Goal: Task Accomplishment & Management: Use online tool/utility

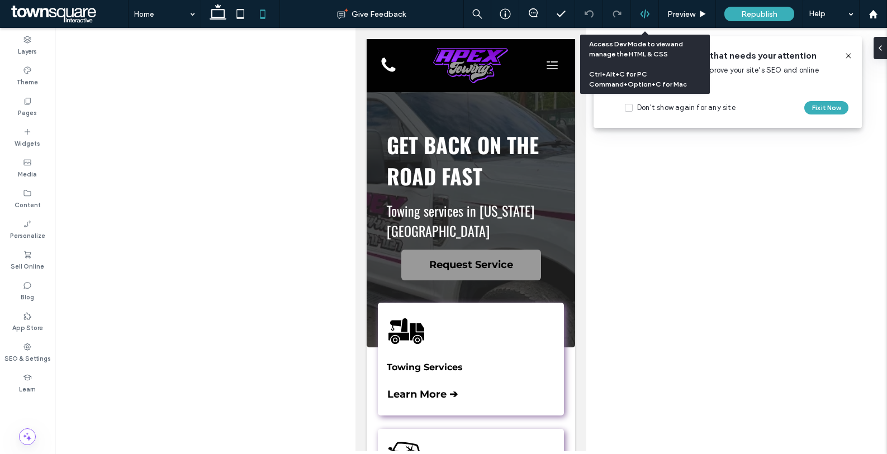
click at [646, 12] on icon at bounding box center [645, 14] width 10 height 10
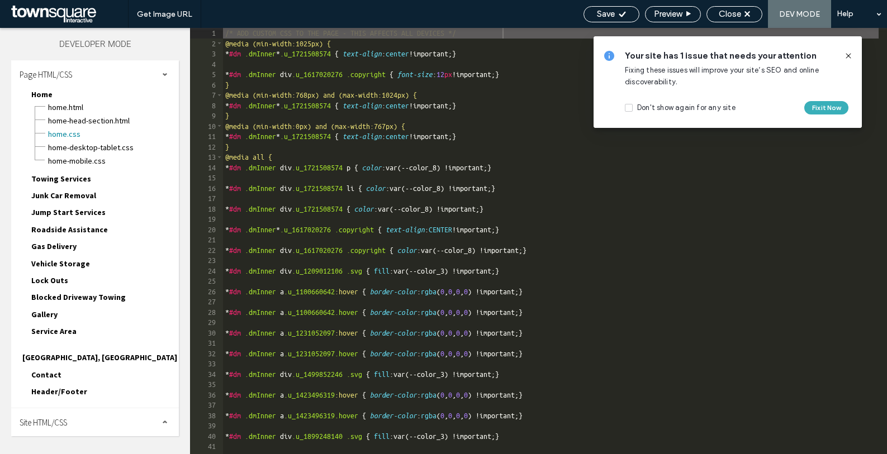
click at [123, 414] on div "Site HTML/CSS" at bounding box center [95, 423] width 168 height 28
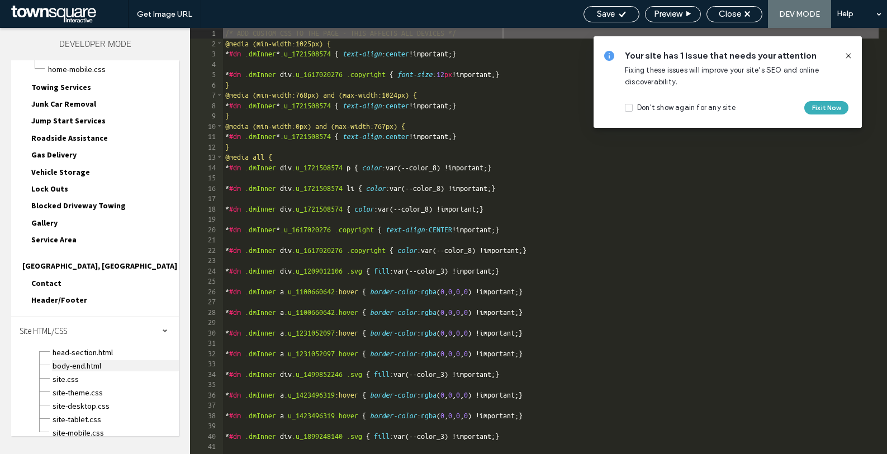
click at [110, 361] on span "body-end.html" at bounding box center [115, 366] width 127 height 11
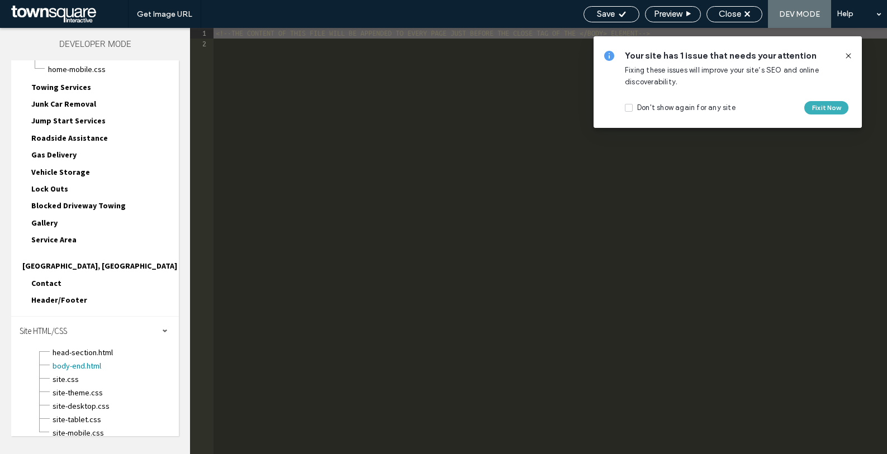
click at [327, 138] on div "<!--THE CONTENT OF THIS FILE WILL BE APPENDED TO EVERY PAGE JUST BEFORE THE CLO…" at bounding box center [551, 251] width 674 height 447
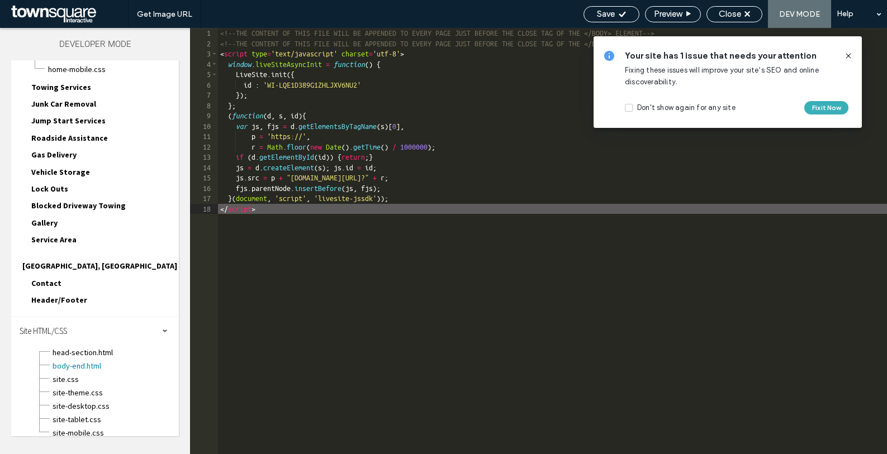
click at [419, 260] on div "<!--THE CONTENT OF THIS FILE WILL BE APPENDED TO EVERY PAGE JUST BEFORE THE CLO…" at bounding box center [552, 251] width 669 height 447
click at [622, 12] on use at bounding box center [622, 14] width 7 height 6
click at [724, 15] on span "Close" at bounding box center [730, 14] width 22 height 10
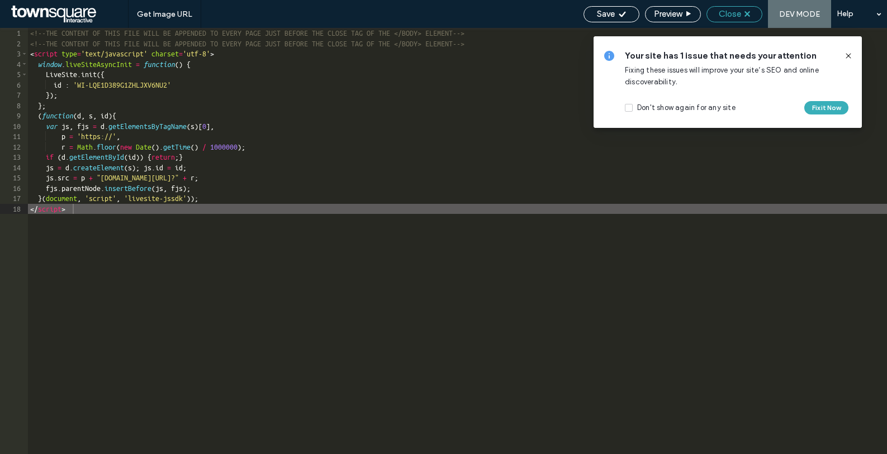
scroll to position [64, 0]
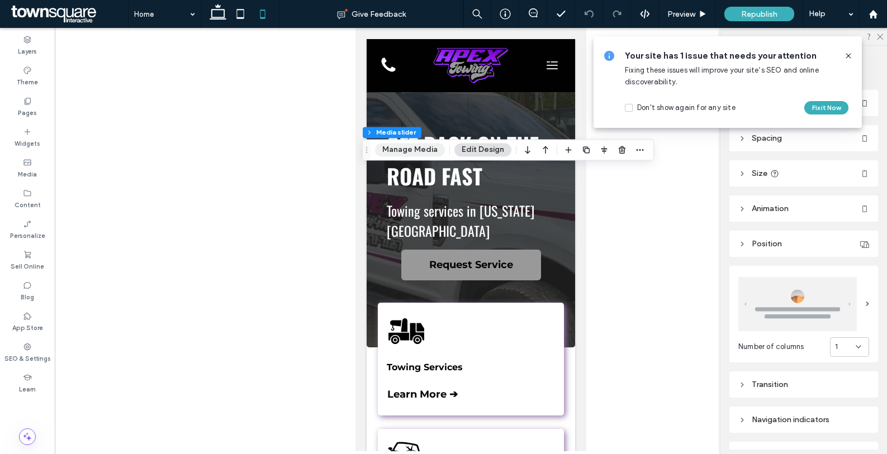
click at [410, 155] on button "Manage Media" at bounding box center [410, 149] width 70 height 13
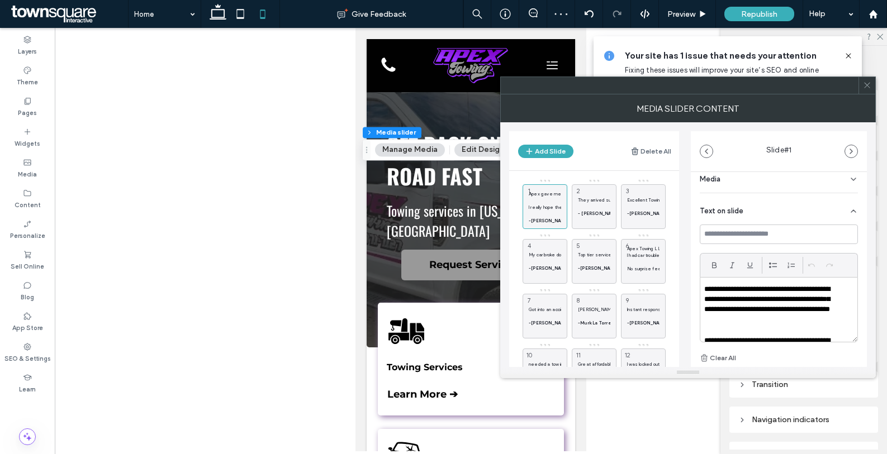
scroll to position [0, 0]
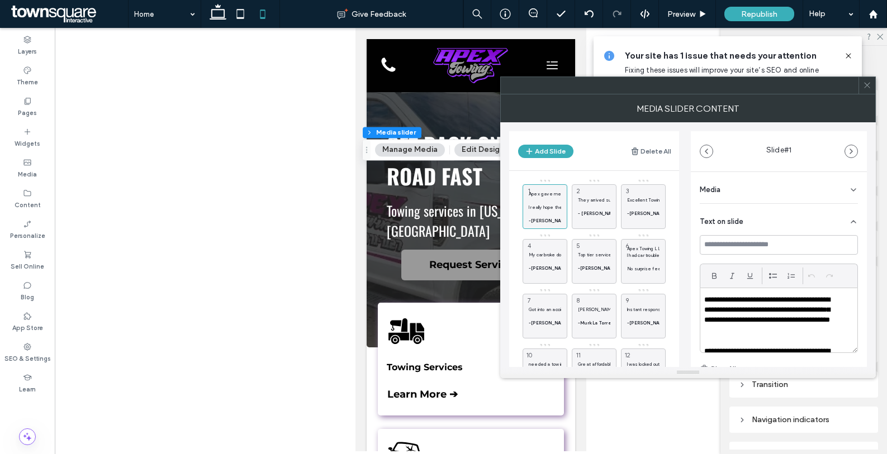
click at [793, 188] on div "Media" at bounding box center [779, 187] width 158 height 31
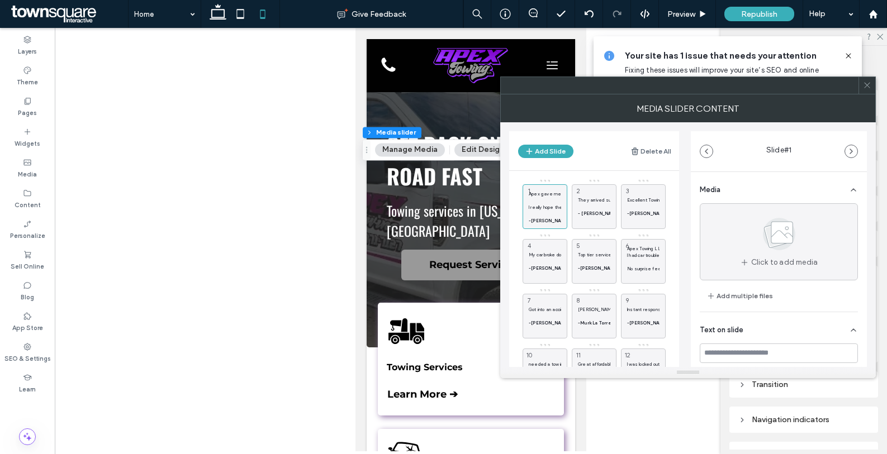
click at [793, 188] on div "Media" at bounding box center [779, 187] width 158 height 31
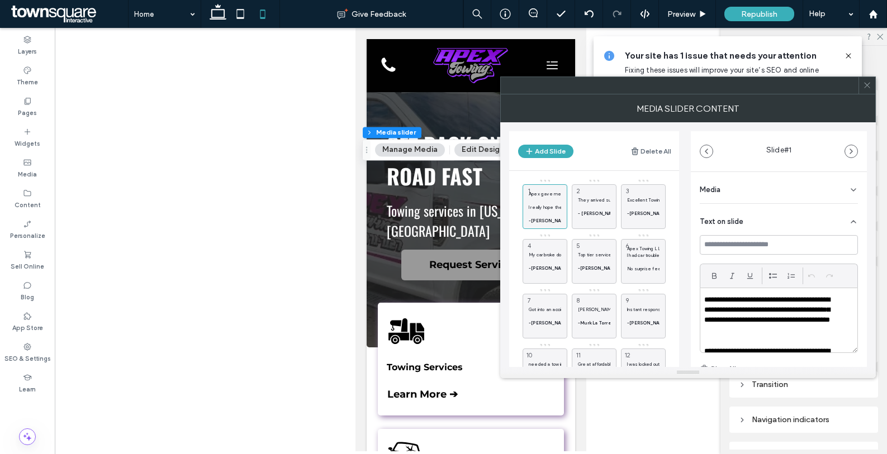
click at [783, 222] on div "Text on slide" at bounding box center [779, 219] width 158 height 31
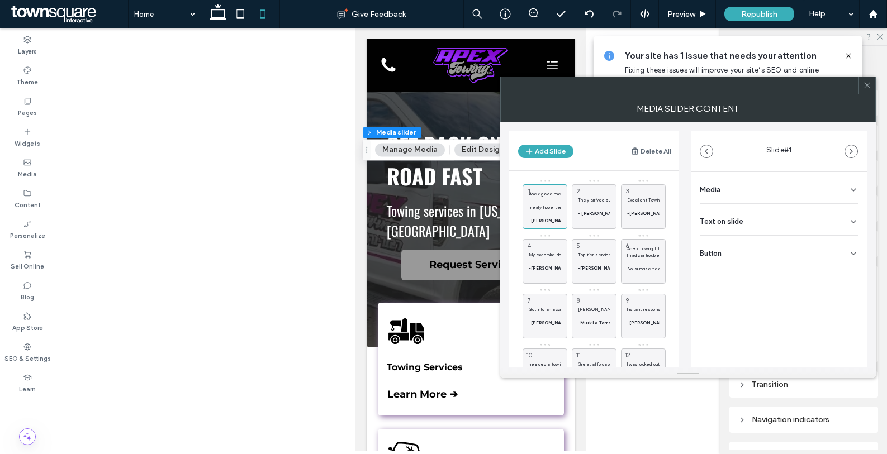
click at [783, 222] on div "Text on slide" at bounding box center [779, 219] width 158 height 31
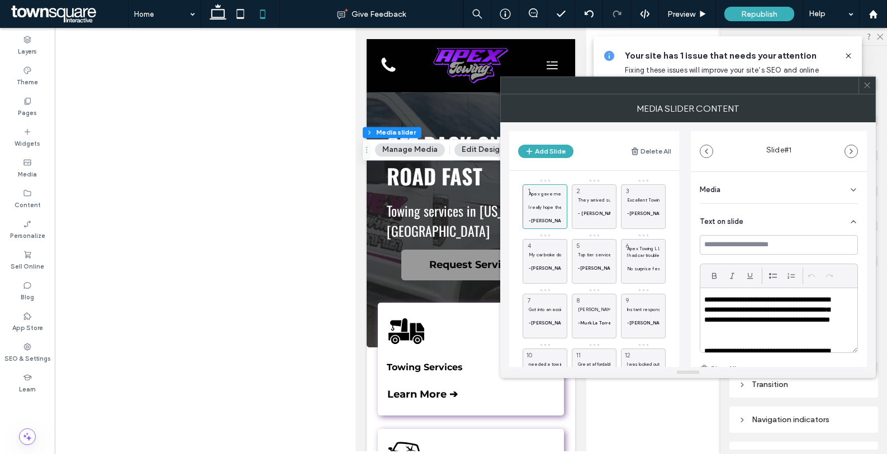
click at [783, 220] on div "Text on slide" at bounding box center [779, 219] width 158 height 31
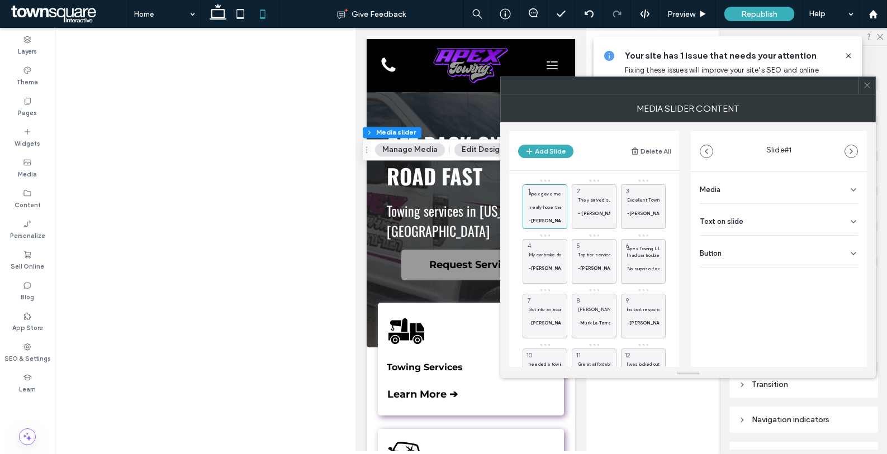
click at [779, 257] on div "Button" at bounding box center [779, 251] width 158 height 31
click at [782, 249] on div "Button" at bounding box center [779, 251] width 158 height 31
click at [866, 89] on icon at bounding box center [867, 85] width 8 height 8
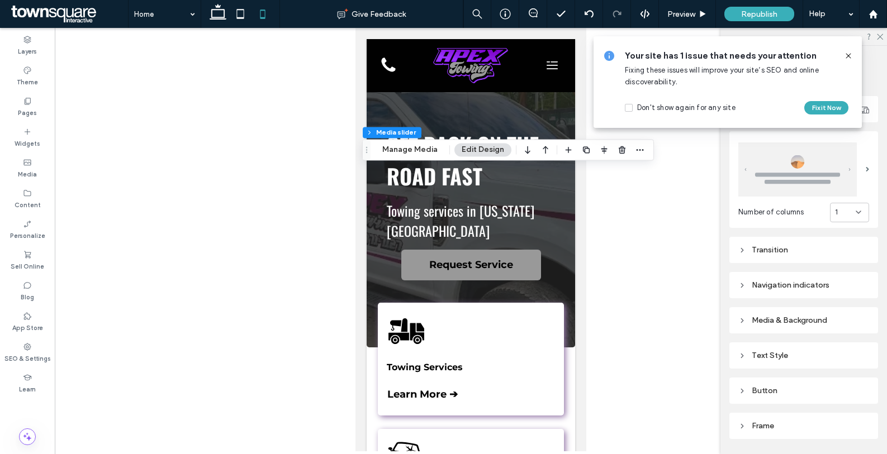
scroll to position [166, 0]
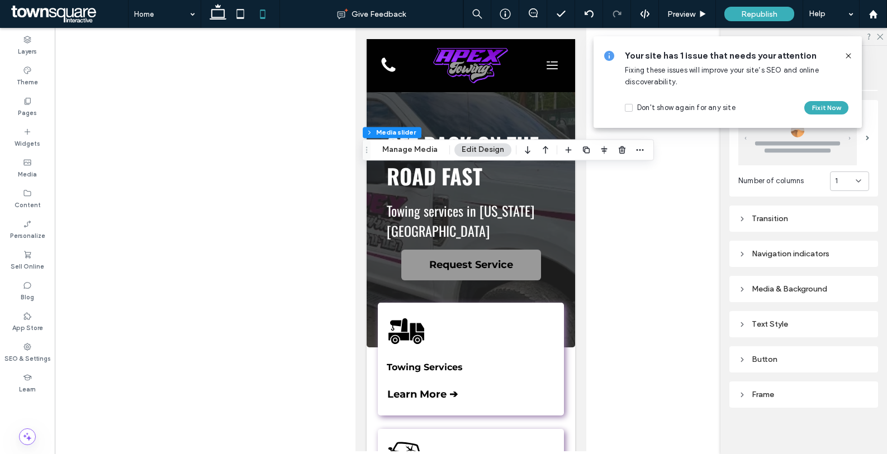
click at [798, 393] on div "Frame" at bounding box center [803, 395] width 131 height 10
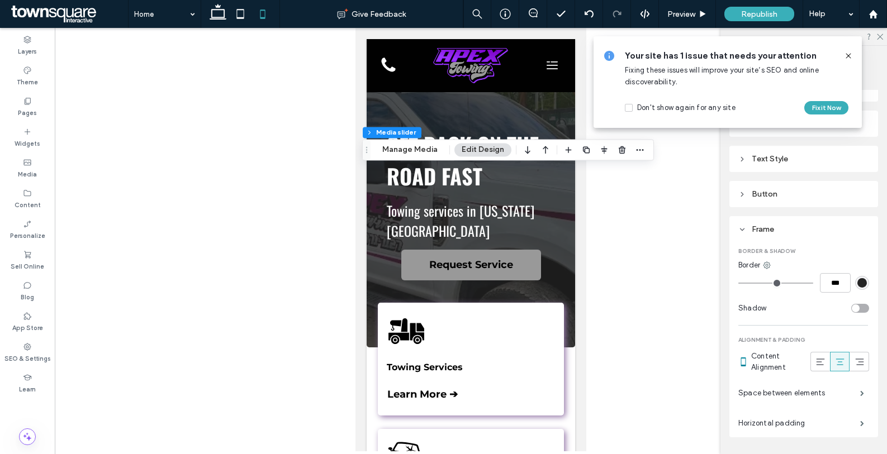
scroll to position [327, 0]
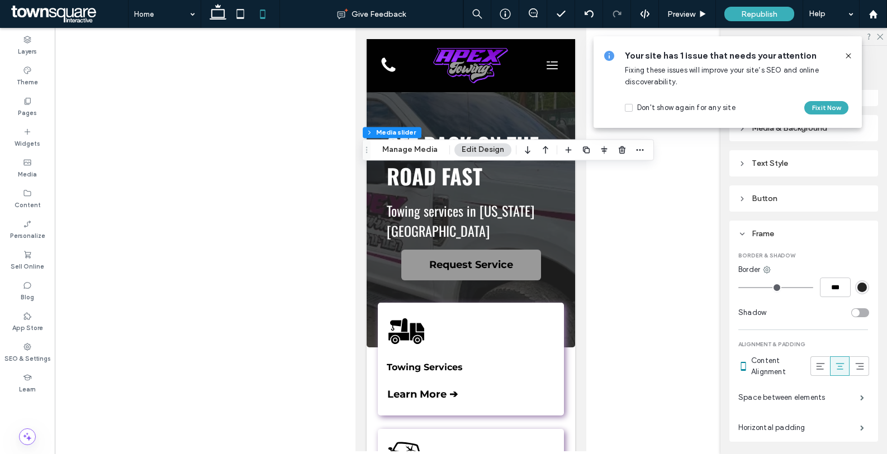
click at [794, 194] on div "Button" at bounding box center [803, 199] width 131 height 10
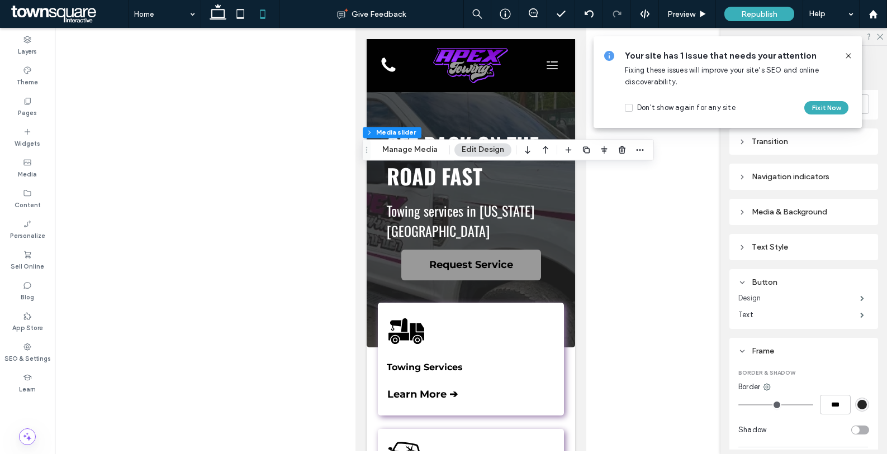
scroll to position [220, 0]
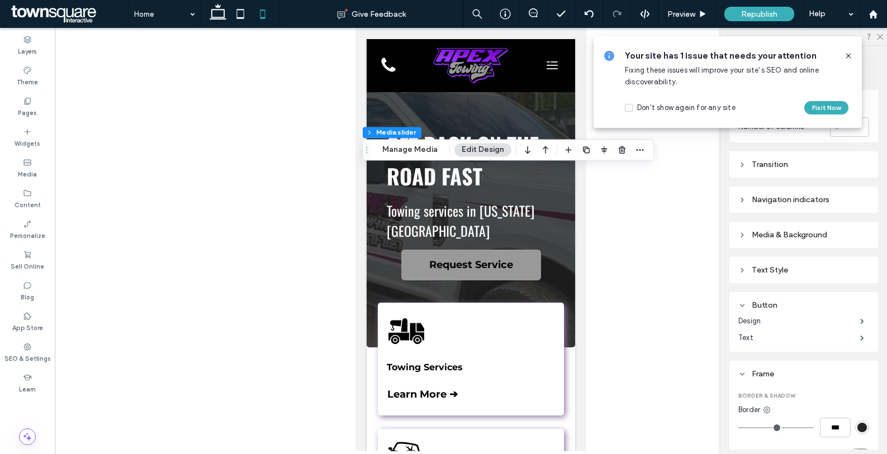
click at [792, 266] on div "Text Style" at bounding box center [803, 271] width 131 height 10
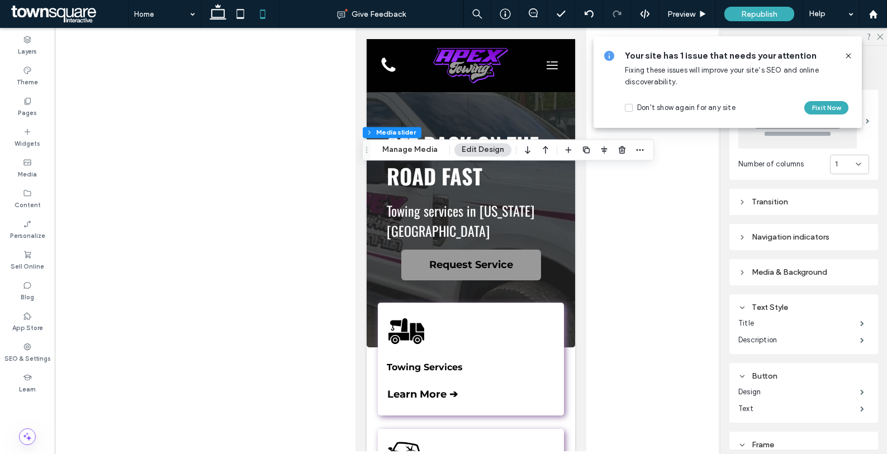
scroll to position [176, 0]
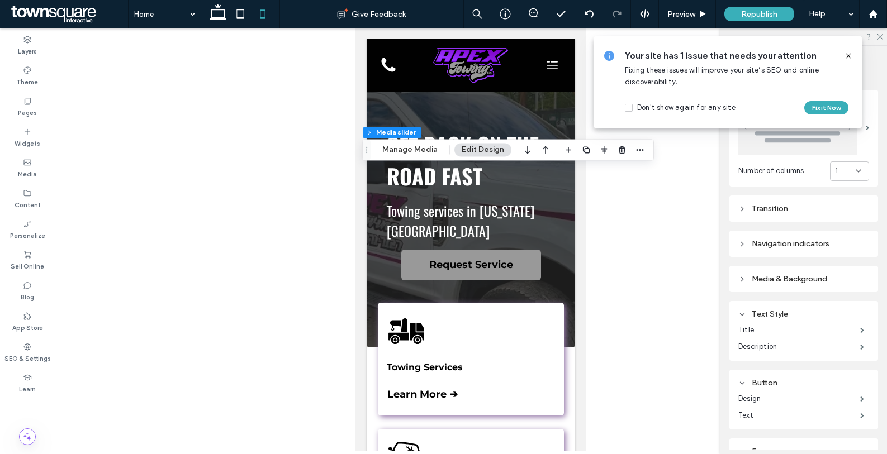
click at [804, 275] on div "Media & Background" at bounding box center [803, 279] width 131 height 10
click at [815, 245] on div "Navigation indicators" at bounding box center [803, 244] width 131 height 10
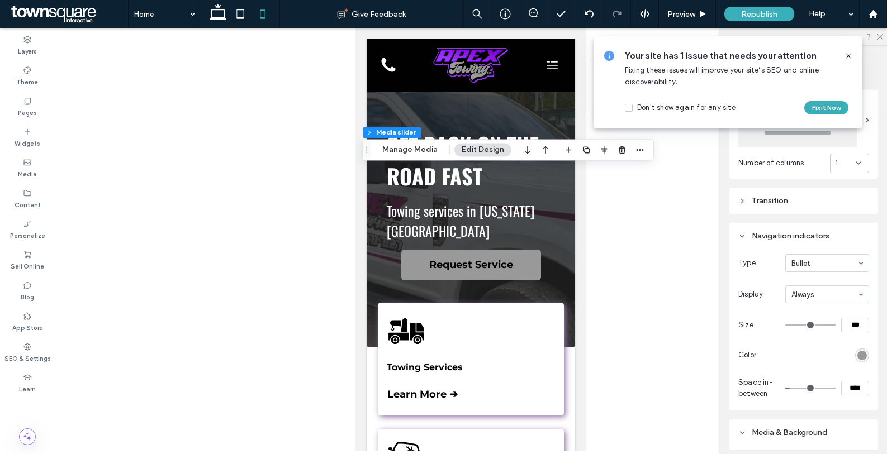
scroll to position [185, 0]
type input "**"
type input "*"
type input "**"
type input "****"
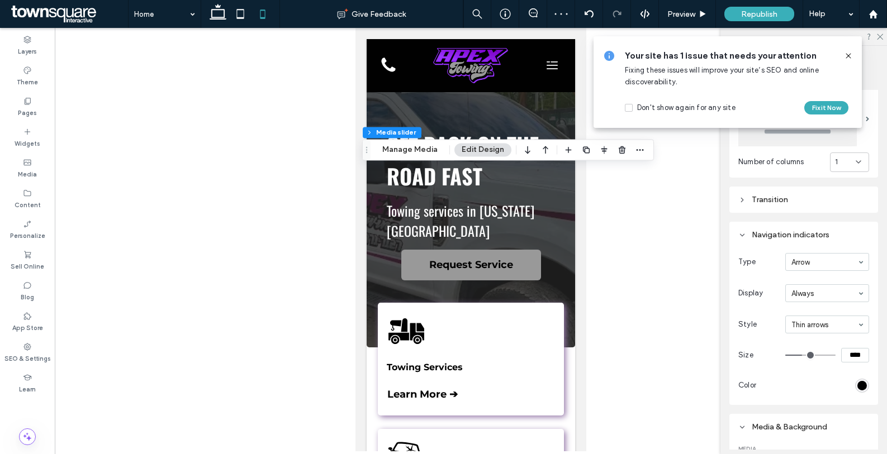
type input "**"
type input "****"
click at [790, 355] on input "range" at bounding box center [810, 355] width 50 height 1
type input "**"
type input "****"
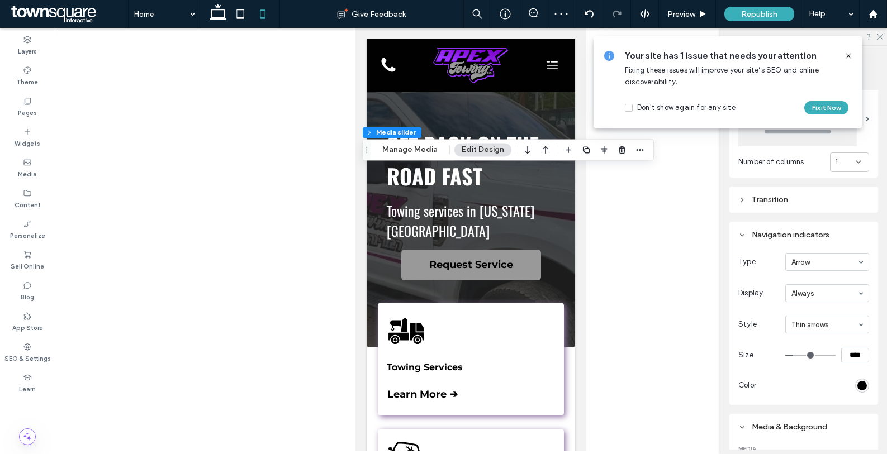
type input "**"
type input "****"
drag, startPoint x: 790, startPoint y: 351, endPoint x: 800, endPoint y: 351, distance: 10.1
type input "**"
click at [800, 355] on input "range" at bounding box center [810, 355] width 50 height 1
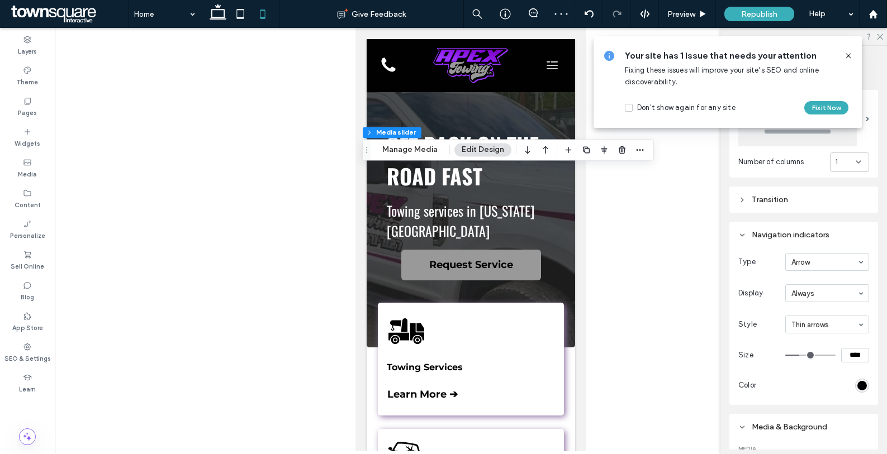
type input "****"
click at [858, 381] on div "rgb(0, 0, 0)" at bounding box center [863, 386] width 10 height 10
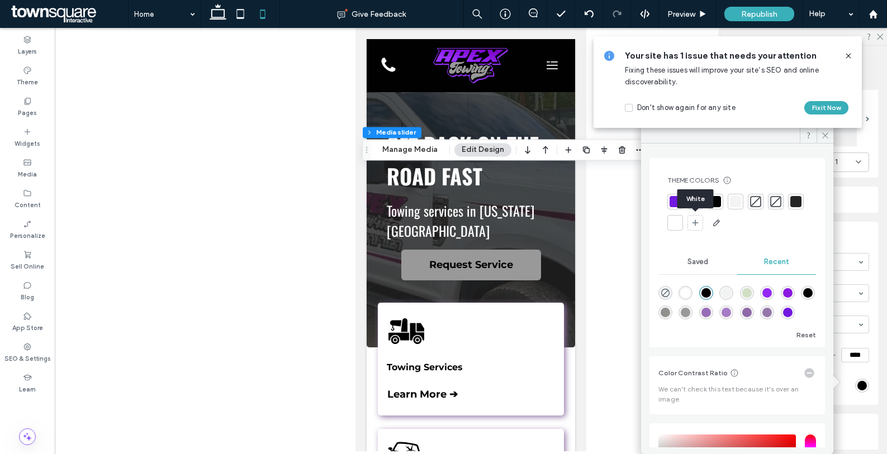
click at [680, 206] on div "White" at bounding box center [696, 199] width 36 height 19
click at [673, 198] on div at bounding box center [675, 201] width 11 height 11
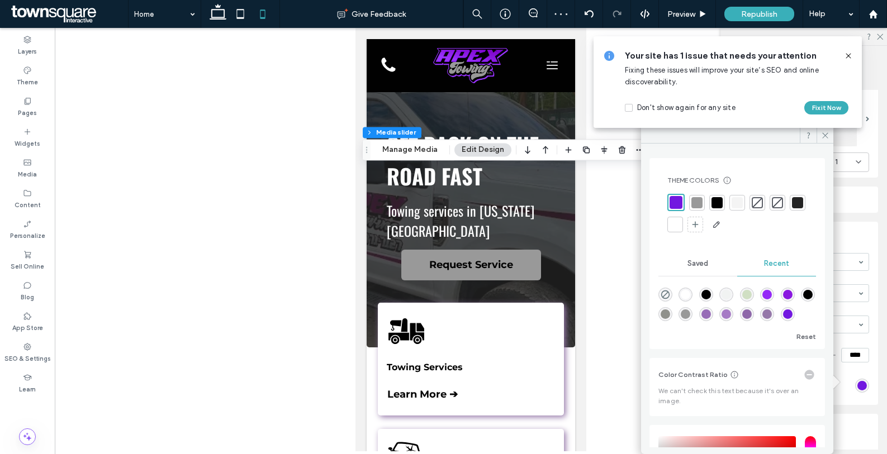
click at [844, 233] on div "Navigation indicators" at bounding box center [803, 235] width 131 height 10
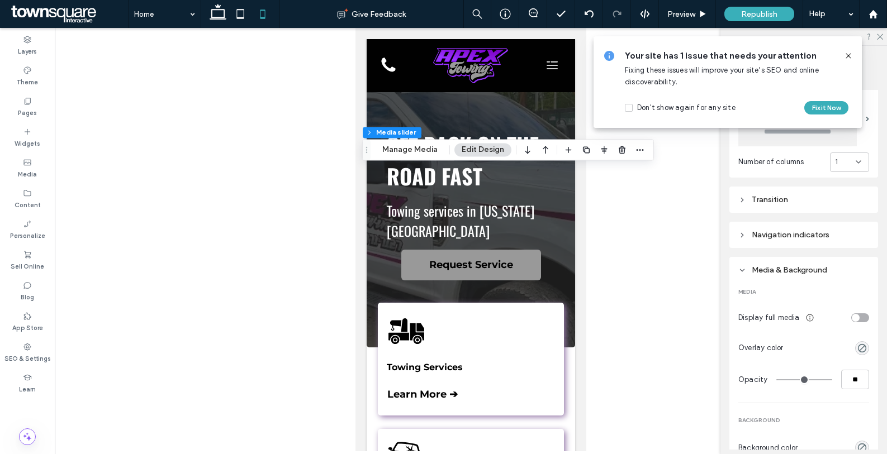
click at [841, 233] on div "Navigation indicators" at bounding box center [803, 235] width 131 height 10
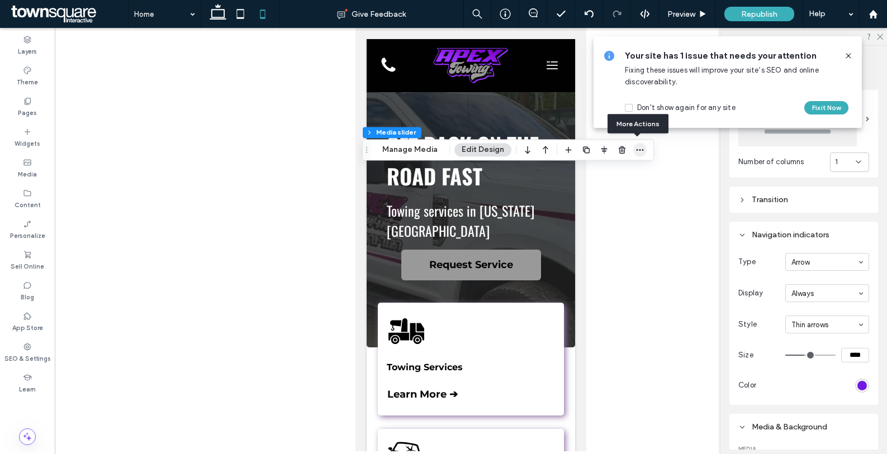
click at [637, 150] on use "button" at bounding box center [640, 150] width 7 height 2
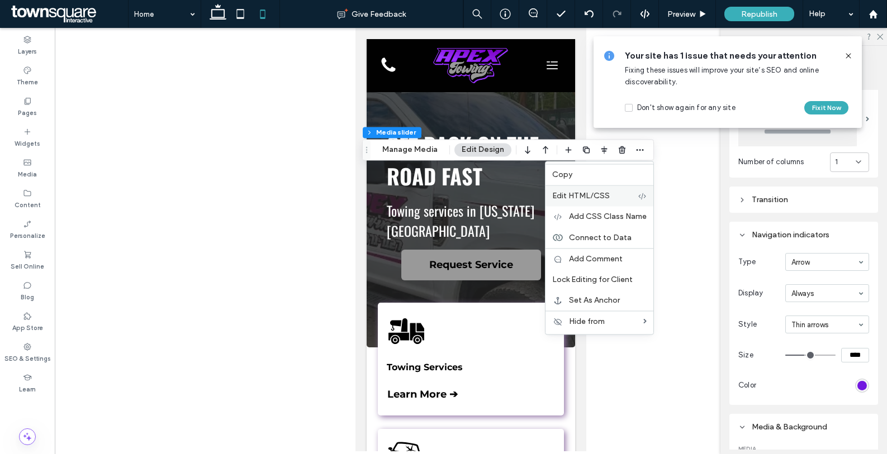
click at [621, 190] on div "Edit HTML/CSS" at bounding box center [600, 195] width 108 height 21
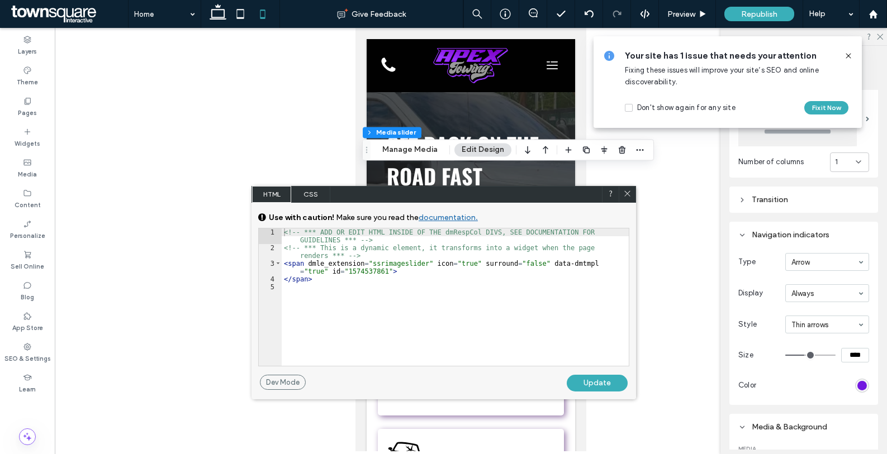
scroll to position [1, 0]
click at [340, 339] on div "<!-- *** ADD OR EDIT HTML INSIDE OF THE dmRespCol DIVS, SEE DOCUMENTATION FOR G…" at bounding box center [455, 309] width 347 height 161
click at [307, 194] on span "CSS" at bounding box center [310, 194] width 39 height 17
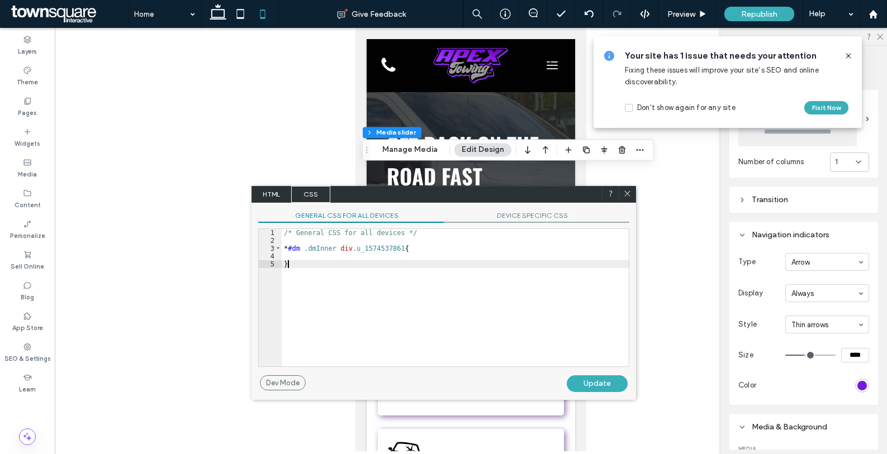
click at [335, 281] on div "/* General CSS for all devices */ * #dm .dmInner div .u_1574537861 { }" at bounding box center [455, 305] width 347 height 153
type textarea "**"
click at [524, 212] on span "DEVICE SPECIFIC CSS" at bounding box center [537, 217] width 186 height 12
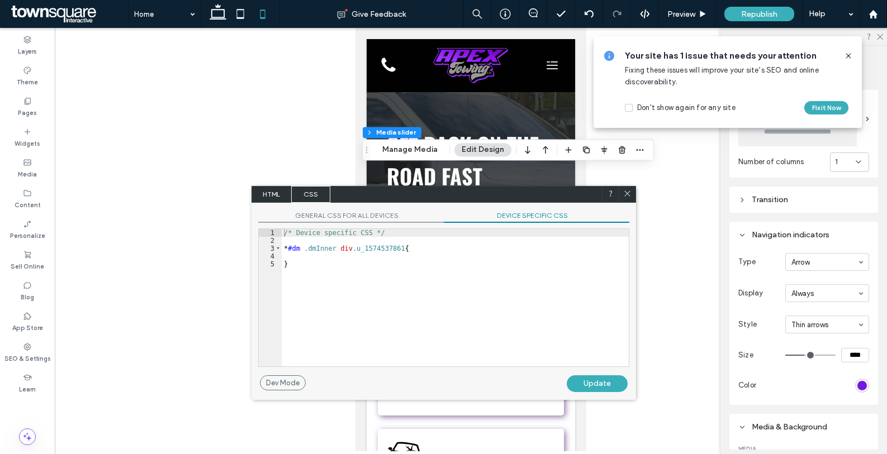
click at [397, 219] on span "GENERAL CSS FOR ALL DEVICES" at bounding box center [351, 217] width 186 height 12
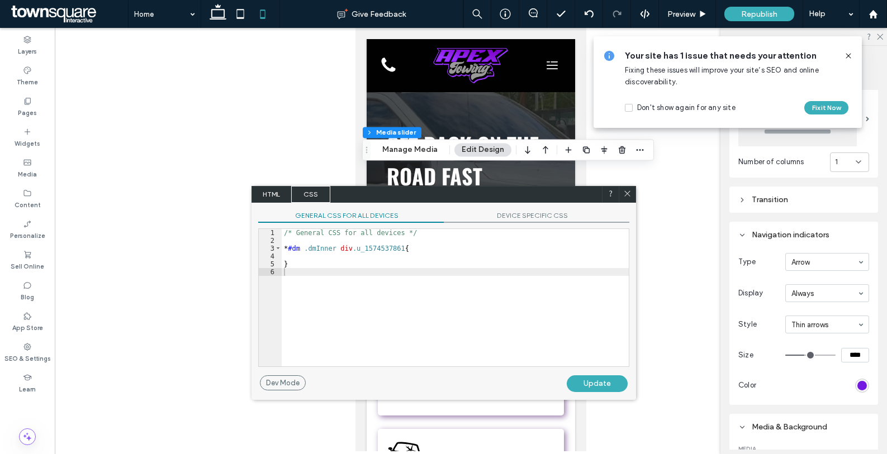
click at [376, 315] on div "/* General CSS for all devices */ * #dm .dmInner div .u_1574537861 { }" at bounding box center [455, 305] width 347 height 153
click at [629, 195] on use at bounding box center [627, 194] width 6 height 6
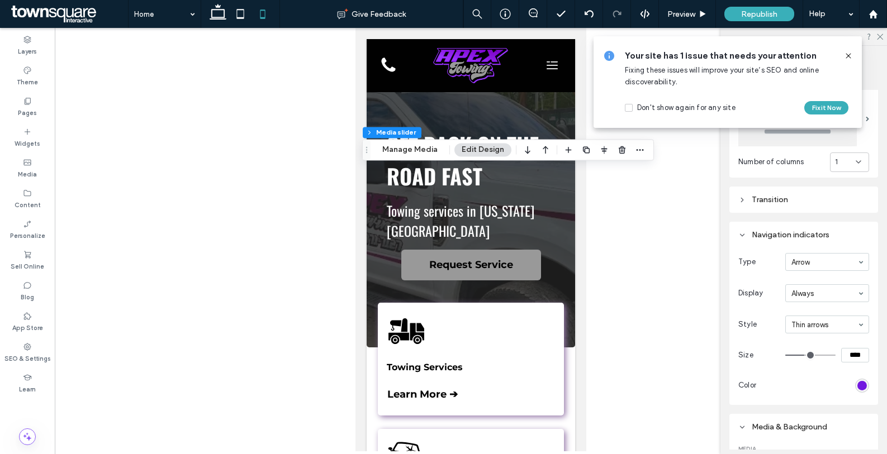
click at [634, 270] on div at bounding box center [471, 240] width 832 height 424
click at [850, 53] on icon at bounding box center [848, 55] width 9 height 9
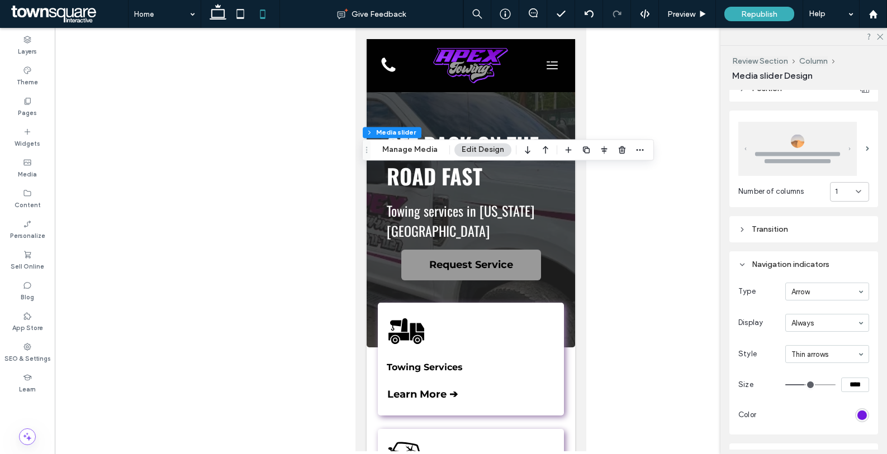
scroll to position [139, 0]
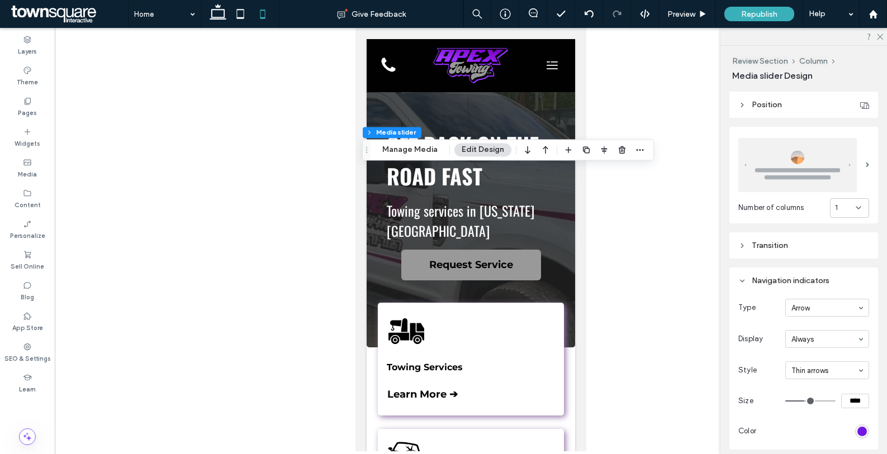
click at [811, 247] on div "Transition" at bounding box center [803, 246] width 131 height 10
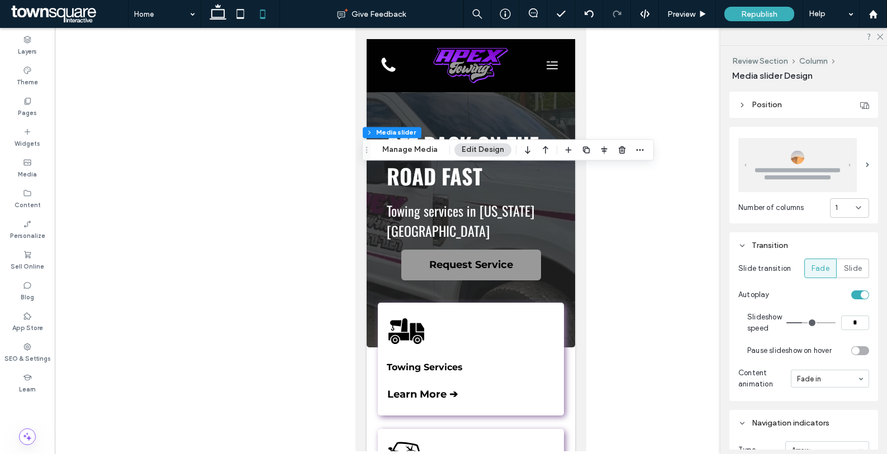
click at [811, 247] on div "Transition" at bounding box center [803, 246] width 131 height 10
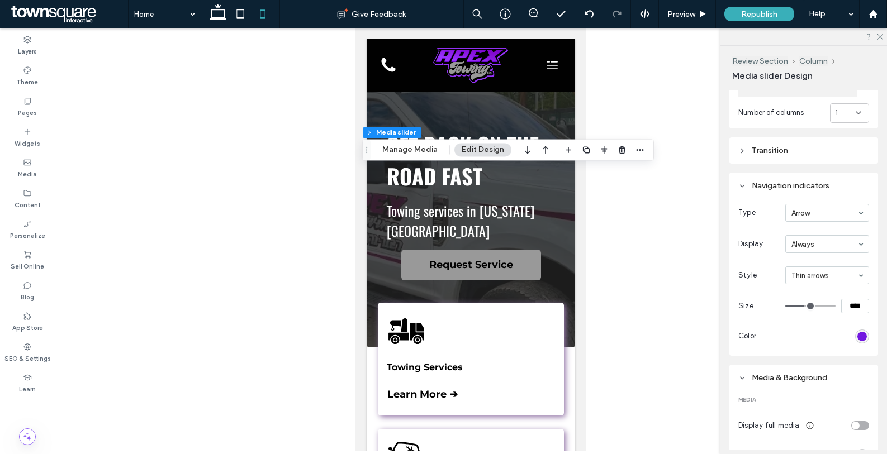
scroll to position [231, 0]
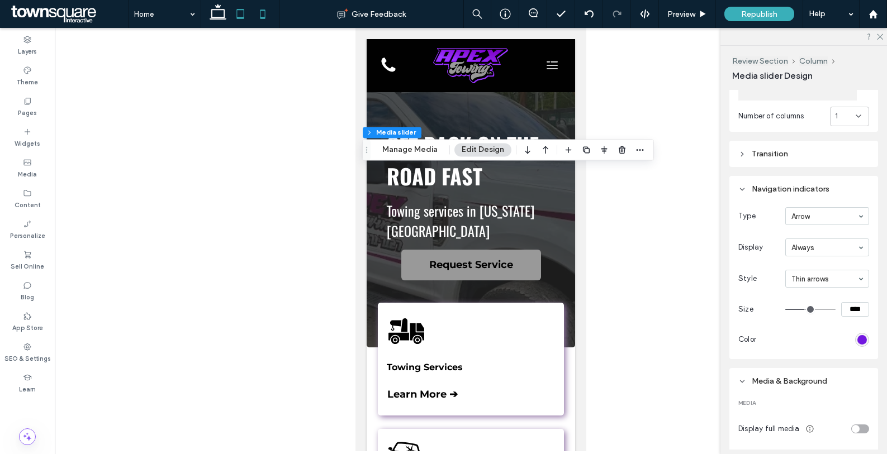
click at [240, 15] on icon at bounding box center [240, 14] width 22 height 22
type input "***"
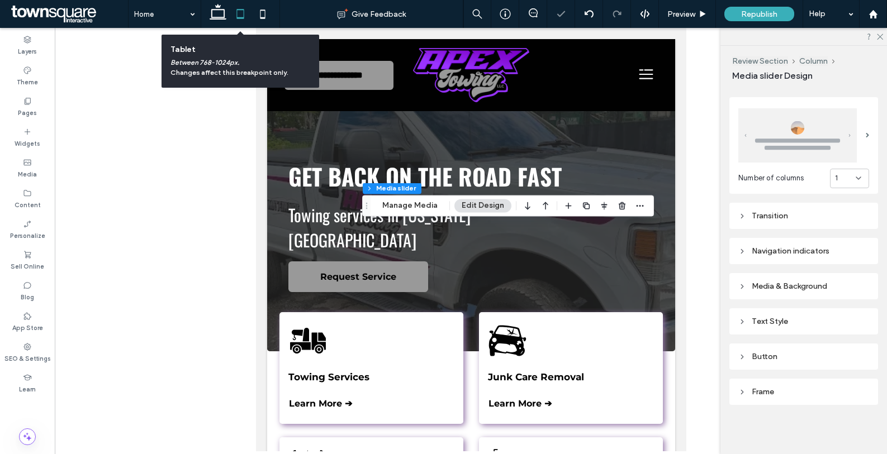
scroll to position [166, 0]
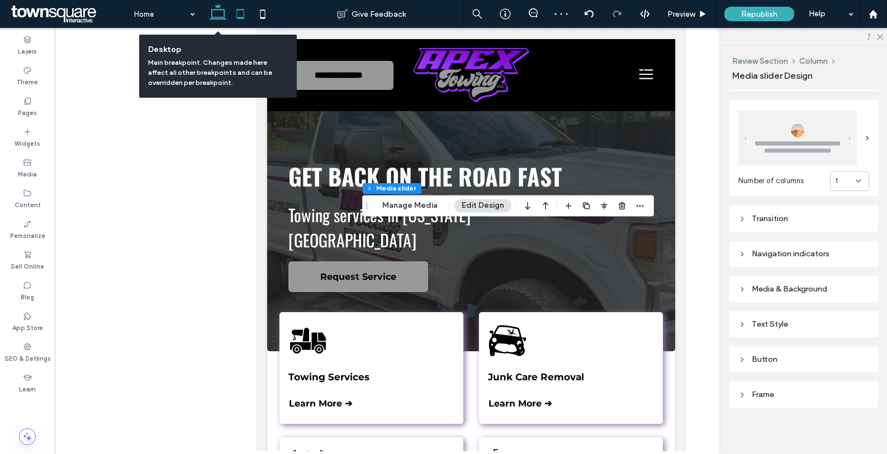
click at [211, 16] on icon at bounding box center [218, 14] width 22 height 22
type input "***"
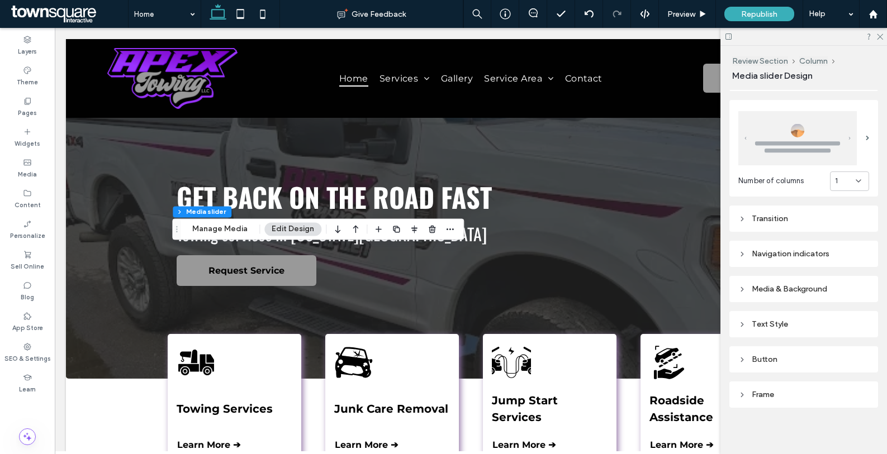
click at [790, 256] on div "Navigation indicators" at bounding box center [803, 254] width 131 height 15
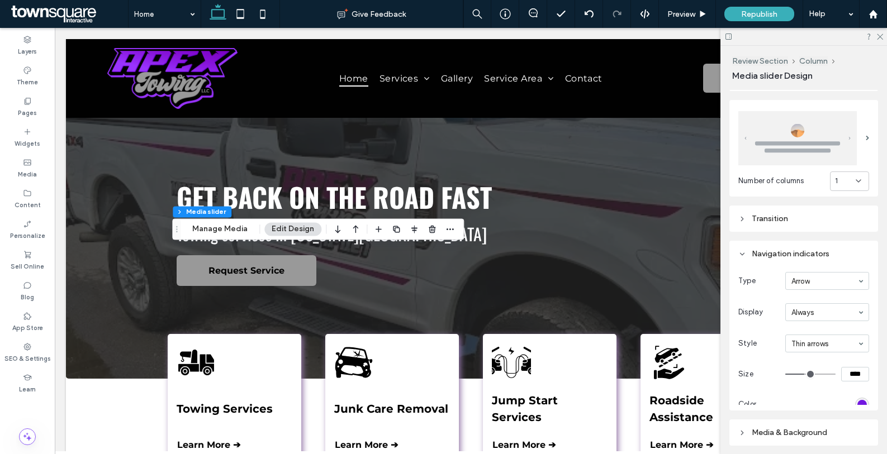
scroll to position [231, 0]
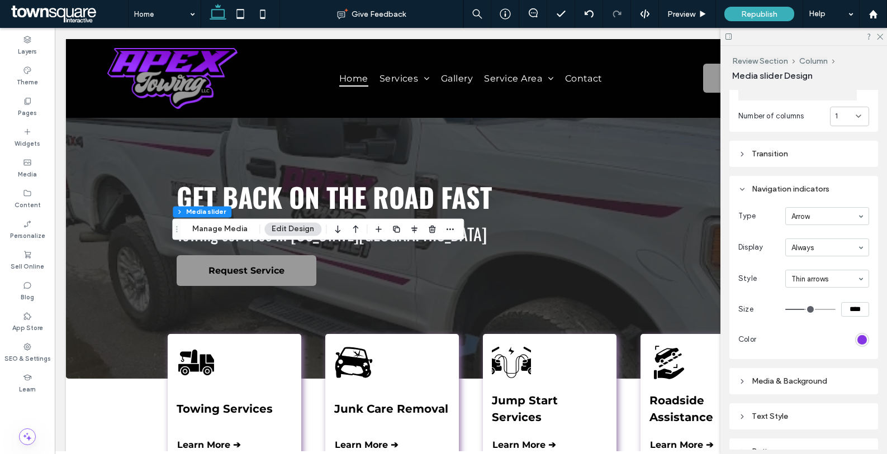
click at [858, 338] on div "rgb(114, 24, 224)" at bounding box center [863, 340] width 10 height 10
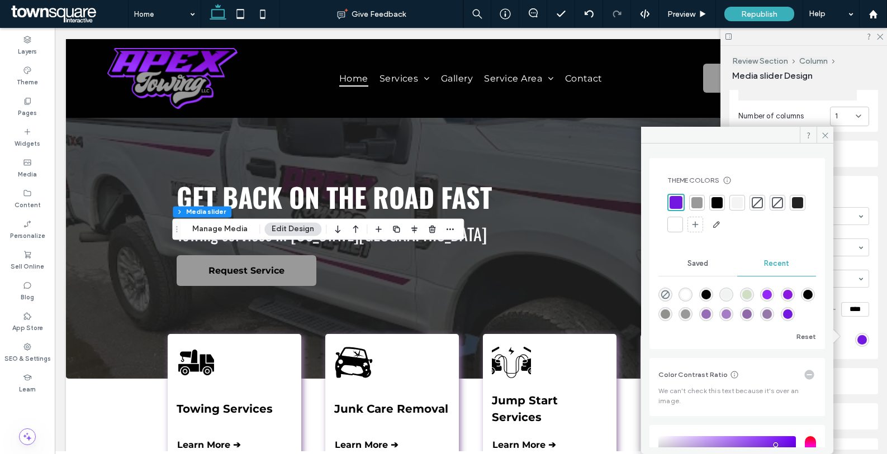
click at [681, 228] on div at bounding box center [675, 224] width 11 height 11
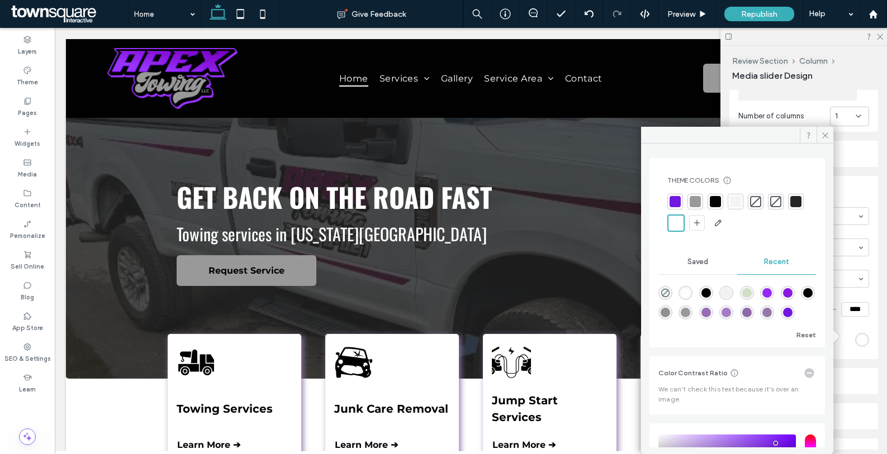
type input "***"
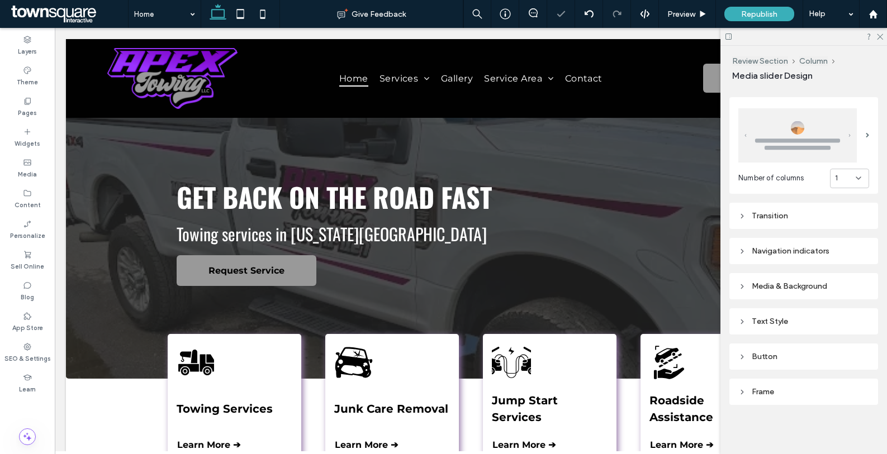
type input "***"
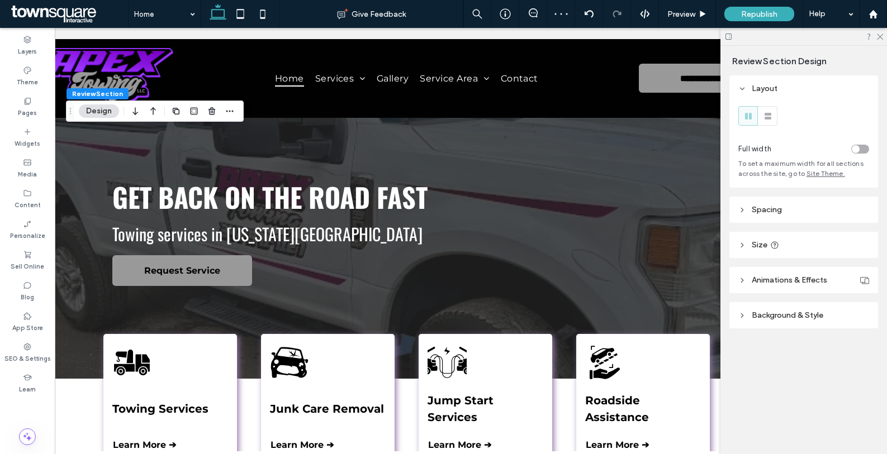
scroll to position [0, 73]
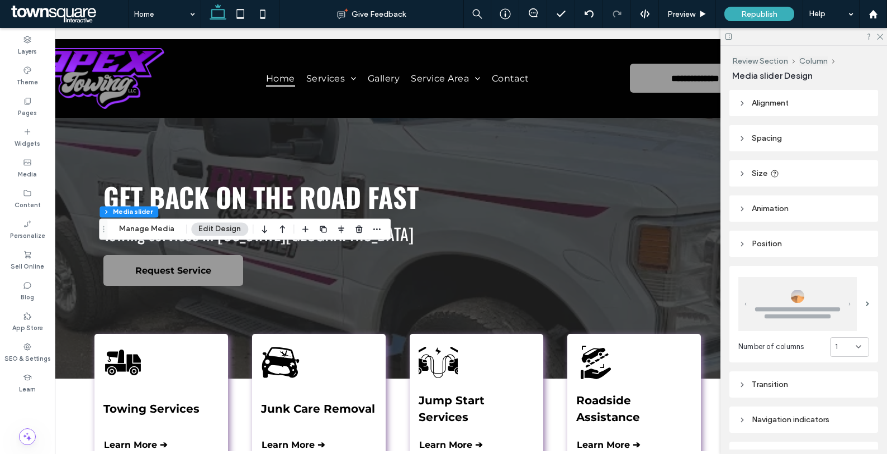
click at [782, 247] on header "Position" at bounding box center [804, 244] width 149 height 26
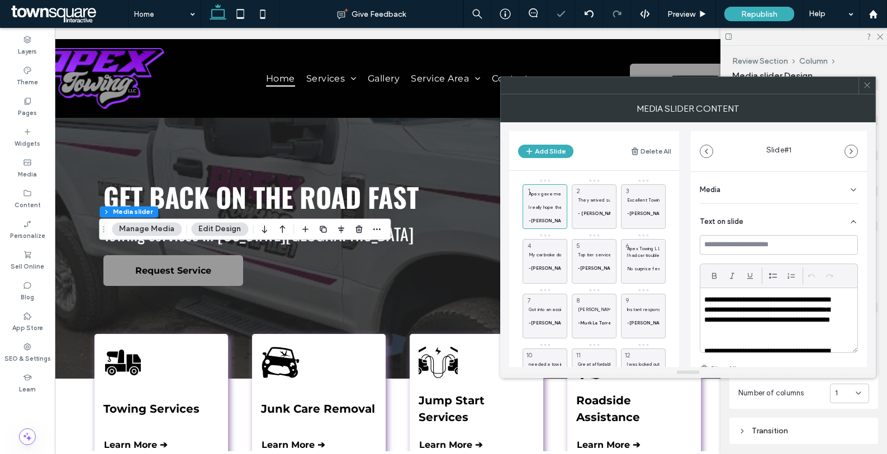
click at [867, 86] on icon at bounding box center [867, 85] width 8 height 8
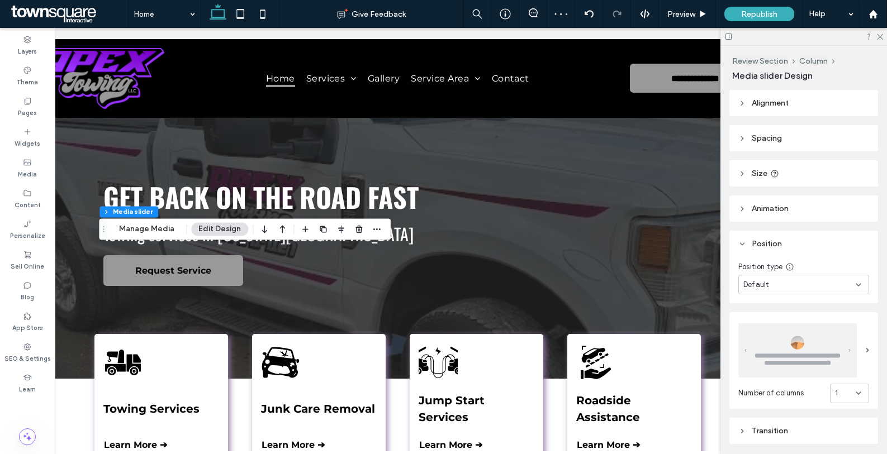
click at [784, 106] on span "Alignment" at bounding box center [770, 103] width 37 height 10
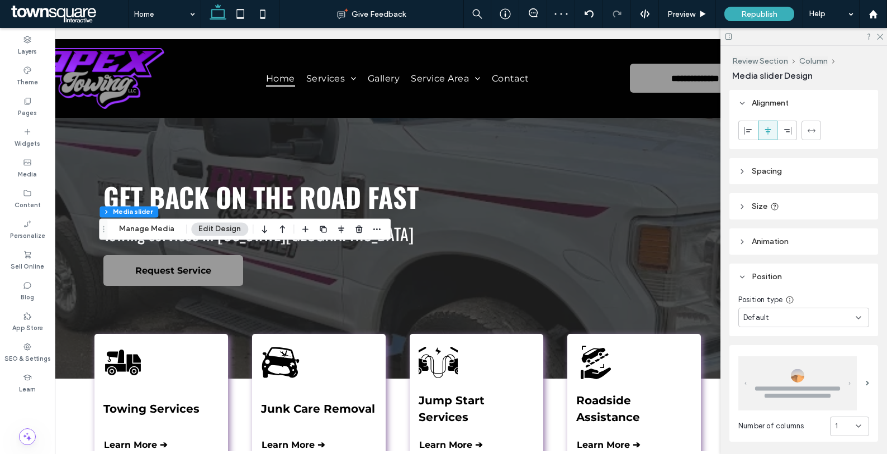
click at [774, 175] on span "Spacing" at bounding box center [767, 172] width 30 height 10
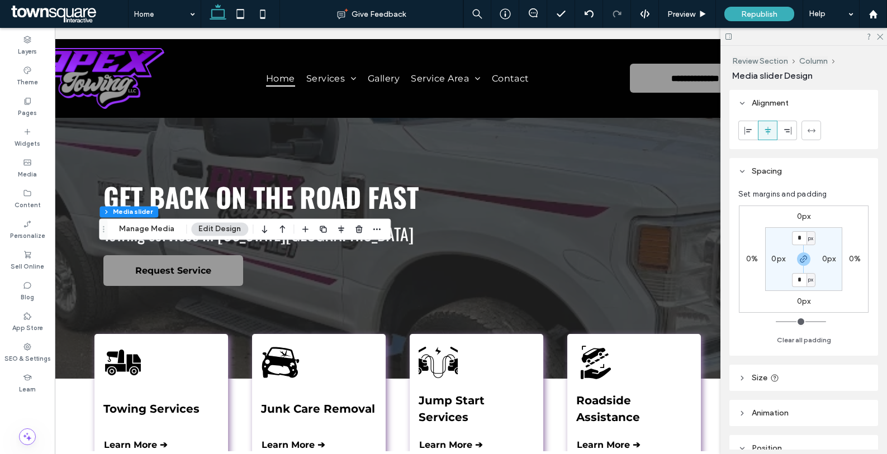
click at [788, 373] on header "Size" at bounding box center [804, 378] width 149 height 26
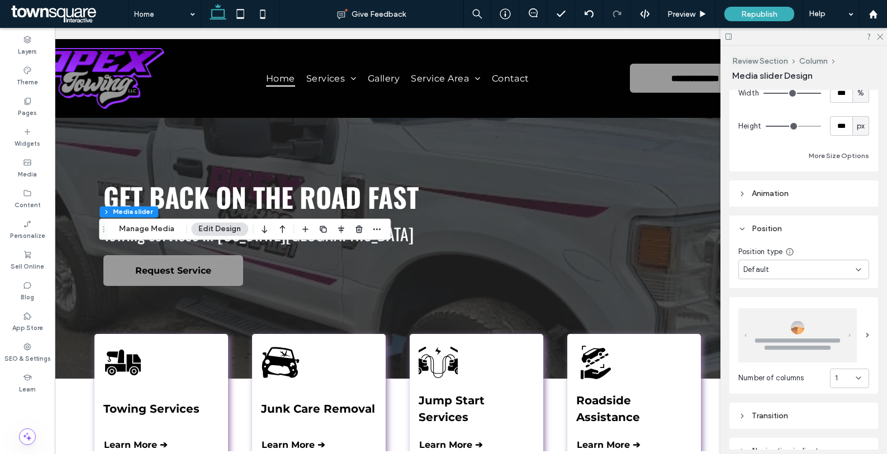
scroll to position [313, 0]
click at [779, 192] on span "Animation" at bounding box center [770, 193] width 37 height 10
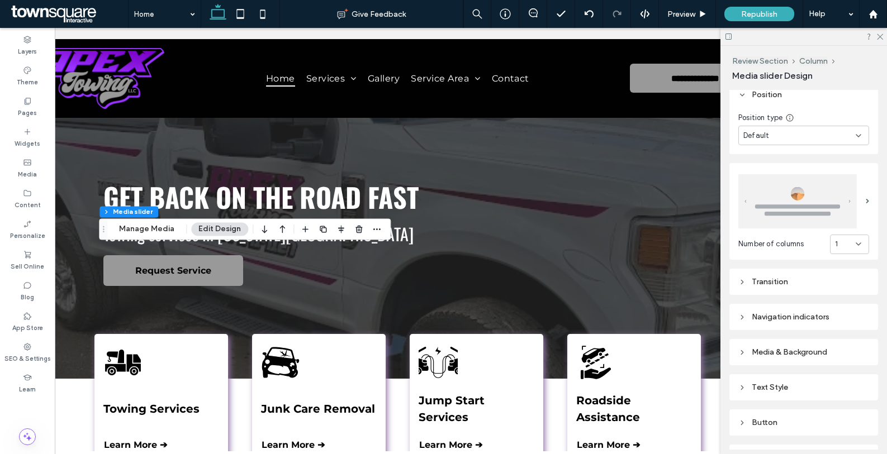
scroll to position [513, 0]
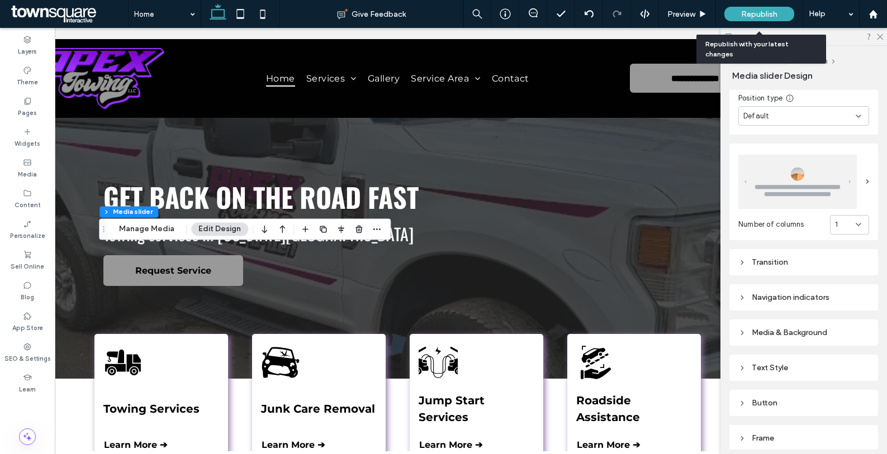
click at [738, 14] on div "Republish" at bounding box center [759, 14] width 70 height 15
